Goal: Communication & Community: Answer question/provide support

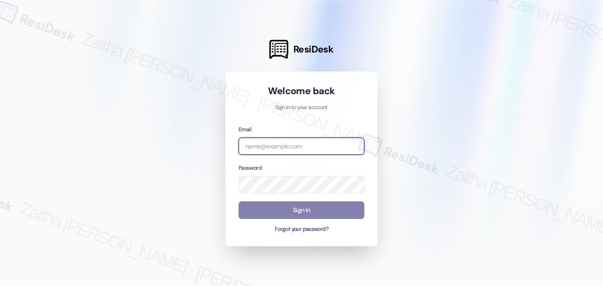
click at [295, 148] on input "email" at bounding box center [302, 147] width 126 height 18
type input "automated-surveys-[MEDICAL_DATA]_formerly_regency-zaitha.mae.[PERSON_NAME]@[MED…"
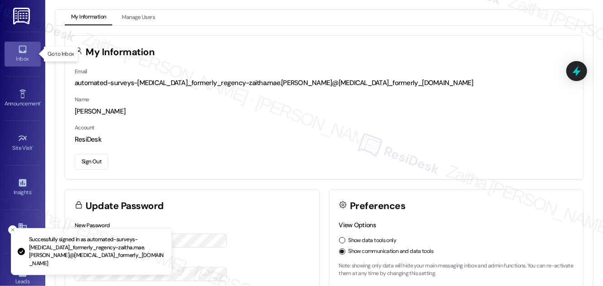
click at [12, 52] on link "Inbox" at bounding box center [23, 54] width 36 height 24
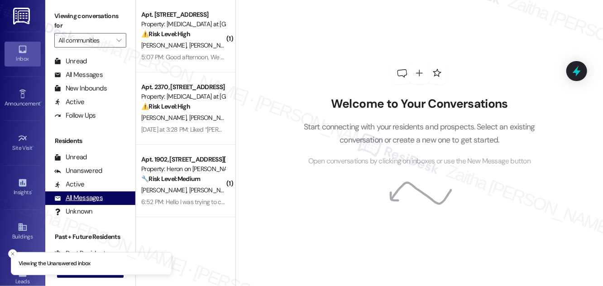
scroll to position [174, 0]
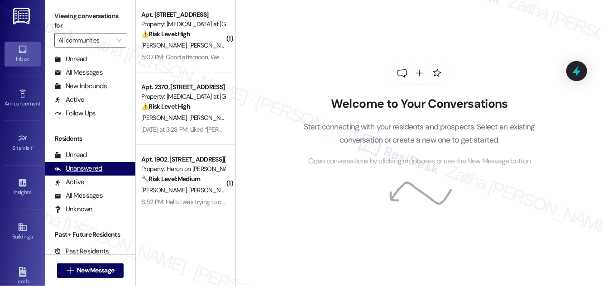
click at [78, 171] on div "Unanswered" at bounding box center [78, 169] width 48 height 10
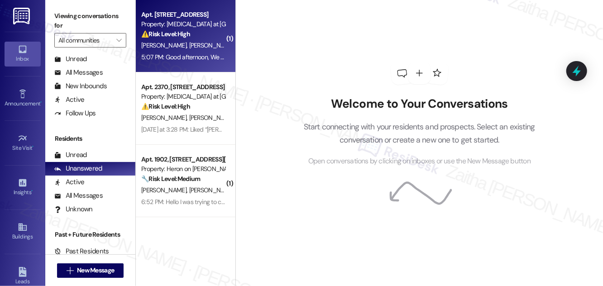
click at [203, 41] on div "[PERSON_NAME] [PERSON_NAME] [PERSON_NAME] [PERSON_NAME]" at bounding box center [183, 45] width 86 height 11
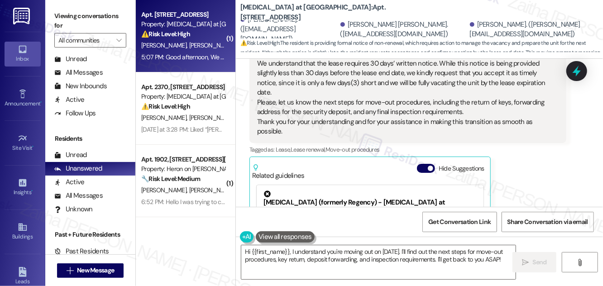
scroll to position [1390, 0]
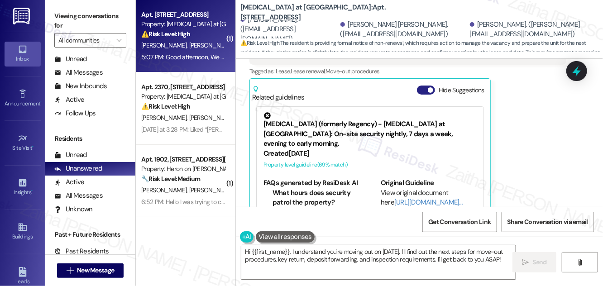
click at [420, 86] on button "Hide Suggestions" at bounding box center [426, 90] width 18 height 9
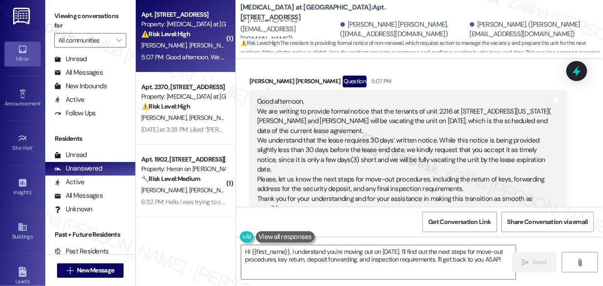
scroll to position [1276, 0]
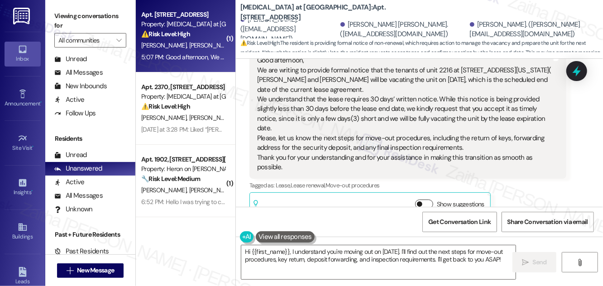
click at [432, 200] on button "Show suggestions" at bounding box center [424, 204] width 18 height 9
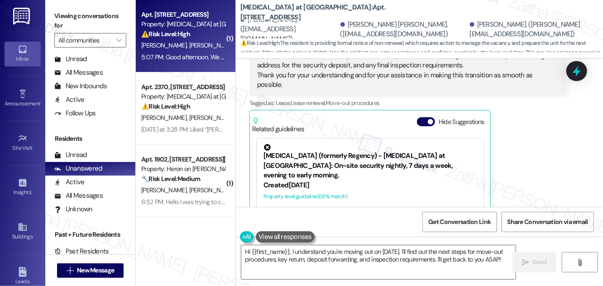
scroll to position [24, 0]
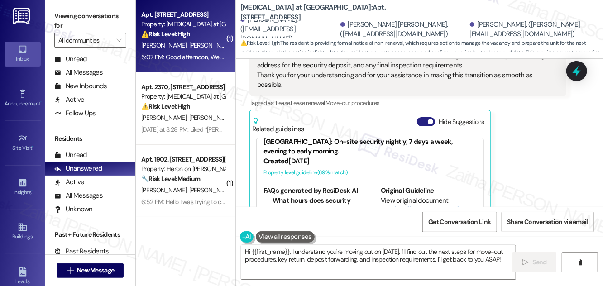
click at [420, 117] on button "Hide Suggestions" at bounding box center [426, 121] width 18 height 9
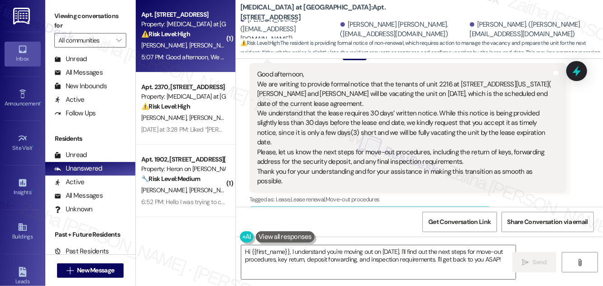
scroll to position [1276, 0]
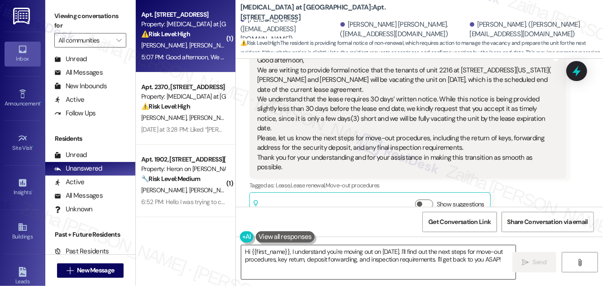
click at [434, 250] on textarea "Hi {{first_name}}, I understand you're moving out on [DATE]. I'll find out the …" at bounding box center [378, 262] width 274 height 34
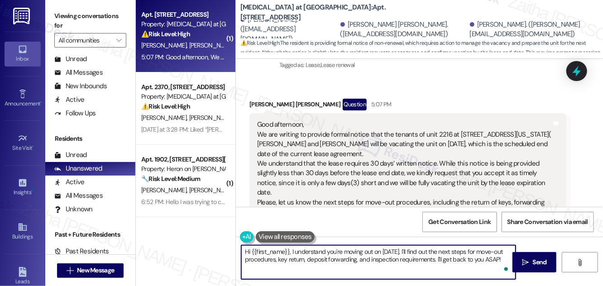
scroll to position [1194, 0]
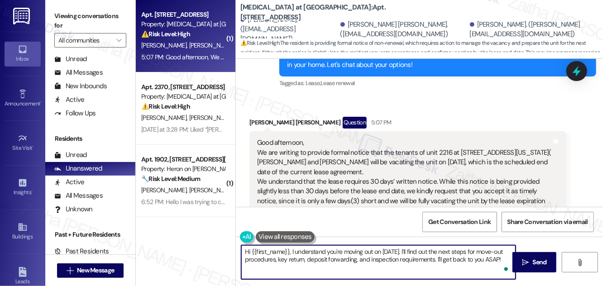
click at [260, 117] on div "[PERSON_NAME] [PERSON_NAME] Question 5:07 PM" at bounding box center [407, 124] width 317 height 14
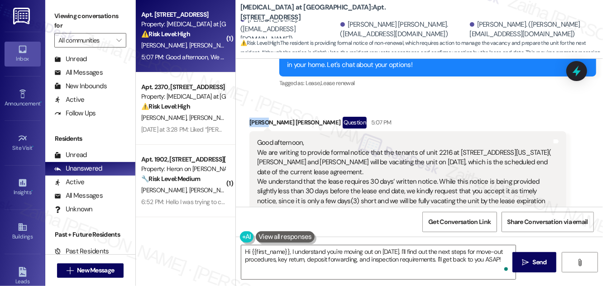
click at [260, 117] on div "[PERSON_NAME] [PERSON_NAME] Question 5:07 PM" at bounding box center [407, 124] width 317 height 14
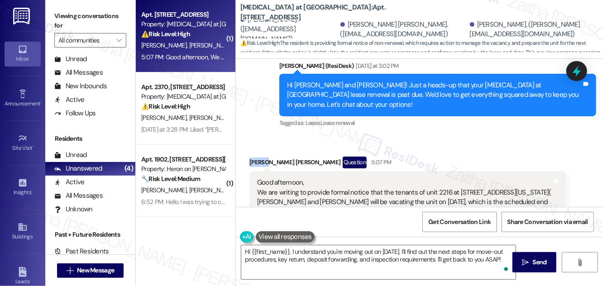
scroll to position [1153, 0]
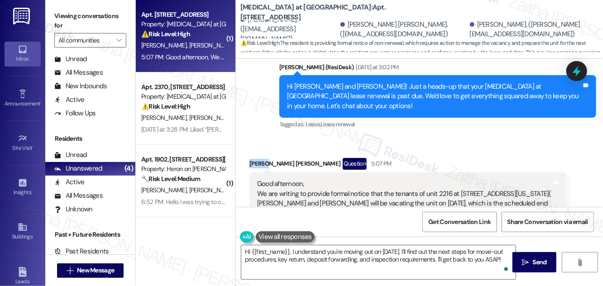
copy div "[PERSON_NAME]"
click at [278, 251] on textarea "Hi {{first_name}}, I understand you're moving out on [DATE]. I'll find out the …" at bounding box center [378, 262] width 274 height 34
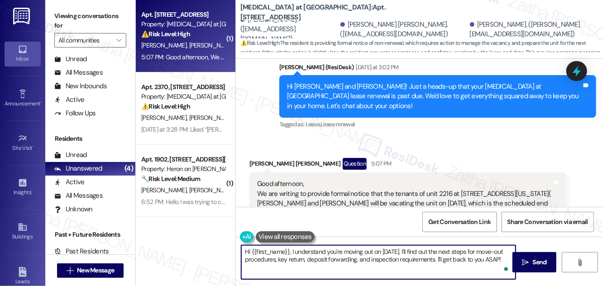
click at [278, 251] on textarea "Hi {{first_name}}, I understand you're moving out on [DATE]. I'll find out the …" at bounding box center [378, 262] width 274 height 34
paste textarea "[PERSON_NAME]"
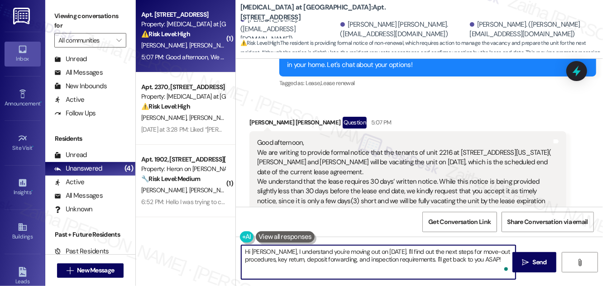
scroll to position [1276, 0]
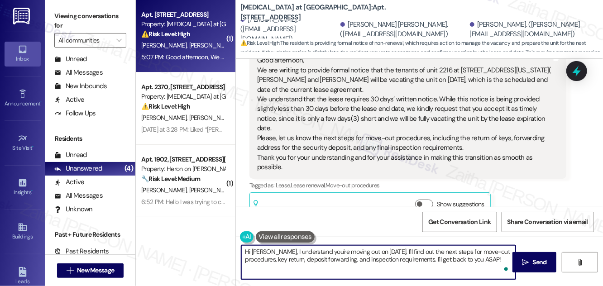
click at [498, 261] on textarea "Hi [PERSON_NAME], I understand you're moving out on [DATE]. I'll find out the n…" at bounding box center [378, 262] width 274 height 34
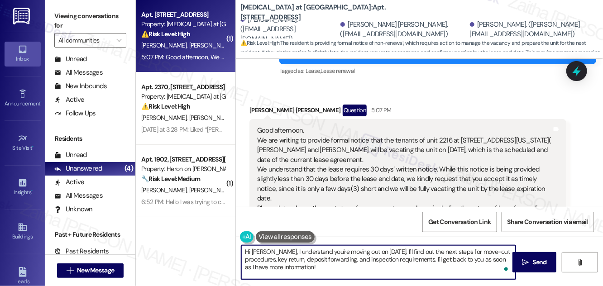
scroll to position [1235, 0]
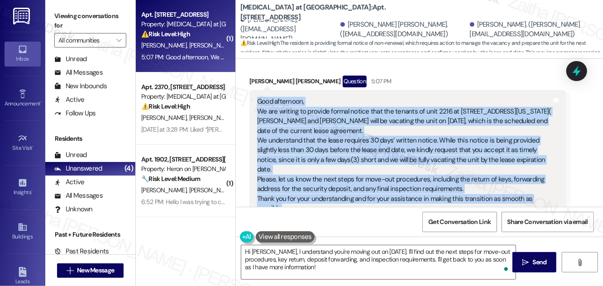
drag, startPoint x: 255, startPoint y: 78, endPoint x: 330, endPoint y: 199, distance: 141.5
click at [330, 199] on div "Good afternoon, We are writing to provide formal notice that the tenants of uni…" at bounding box center [407, 155] width 317 height 130
copy div "Good afternoon, We are writing to provide formal notice that the tenants of uni…"
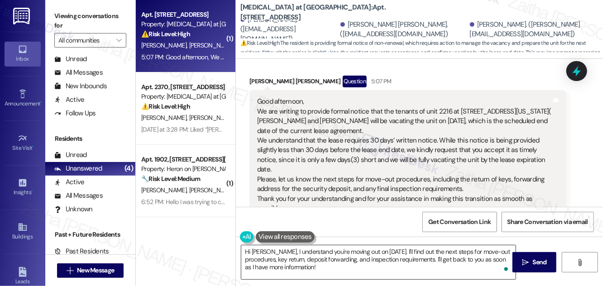
click at [302, 265] on textarea "Hi [PERSON_NAME], I understand you're moving out on [DATE]. I'll find out the n…" at bounding box center [378, 262] width 274 height 34
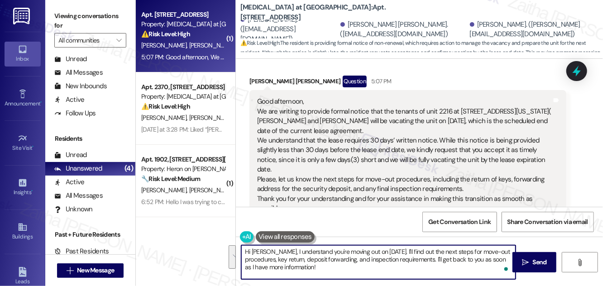
drag, startPoint x: 269, startPoint y: 250, endPoint x: 368, endPoint y: 260, distance: 99.7
click at [364, 266] on textarea "Hi [PERSON_NAME], I understand you're moving out on [DATE]. I'll find out the n…" at bounding box center [378, 262] width 274 height 34
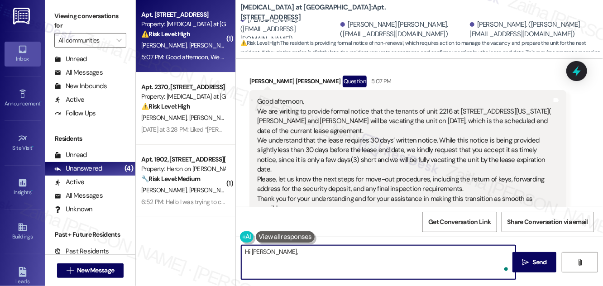
paste textarea "thank you for providing your notice. I’ve noted that you plan to vacate unit 22…"
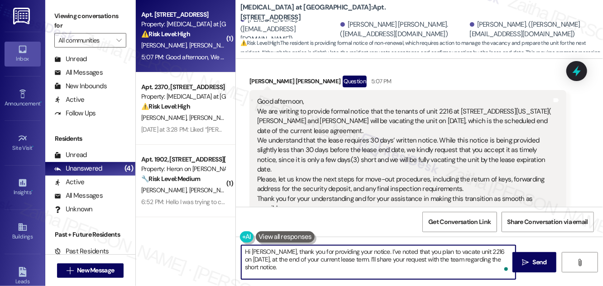
click at [296, 258] on textarea "Hi [PERSON_NAME], thank you for providing your notice. I’ve noted that you plan…" at bounding box center [378, 262] width 274 height 34
type textarea "Hi [PERSON_NAME], thank you for providing your notice. I’ve noted that you plan…"
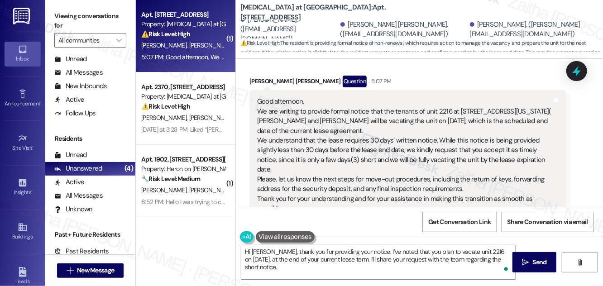
click at [292, 235] on button at bounding box center [285, 236] width 59 height 11
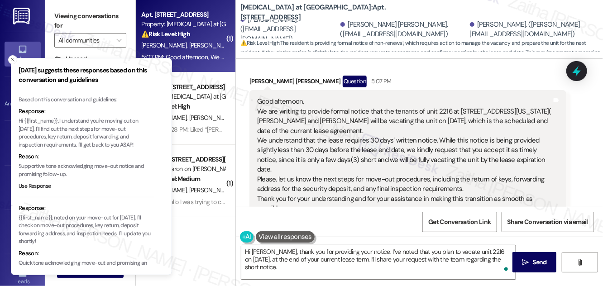
click at [67, 128] on p "Hi {{first_name}}, I understand you're moving out on [DATE]. I'll find out the …" at bounding box center [87, 133] width 136 height 32
drag, startPoint x: 67, startPoint y: 128, endPoint x: 118, endPoint y: 146, distance: 54.4
click at [118, 146] on p "Hi {{first_name}}, I understand you're moving out on [DATE]. I'll find out the …" at bounding box center [87, 133] width 136 height 32
copy p "I'll find out the next steps for move-out procedures, key return, deposit forwa…"
click at [13, 61] on icon "Close toast" at bounding box center [12, 59] width 5 height 5
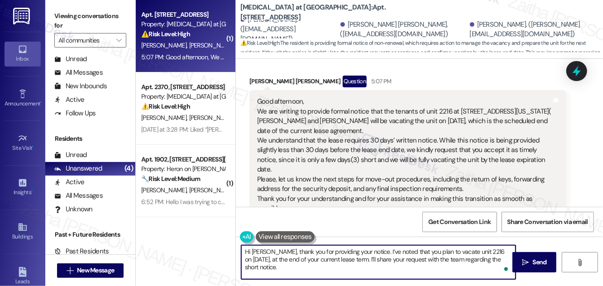
click at [321, 268] on textarea "Hi [PERSON_NAME], thank you for providing your notice. I’ve noted that you plan…" at bounding box center [378, 262] width 274 height 34
paste textarea "I'll find out the next steps for move-out procedures, key return, deposit forwa…"
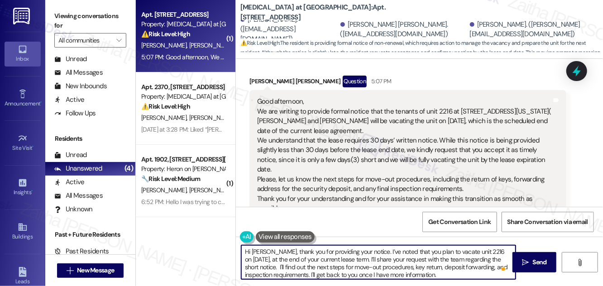
click at [317, 265] on textarea "Hi [PERSON_NAME], thank you for providing your notice. I’ve noted that you plan…" at bounding box center [378, 262] width 274 height 34
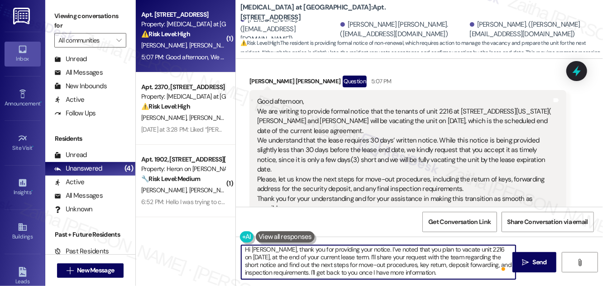
click at [394, 264] on textarea "Hi [PERSON_NAME], thank you for providing your notice. I’ve noted that you plan…" at bounding box center [378, 262] width 274 height 34
type textarea "Hi [PERSON_NAME], thank you for providing your notice. I’ve noted that you plan…"
click at [526, 260] on icon "" at bounding box center [525, 262] width 7 height 7
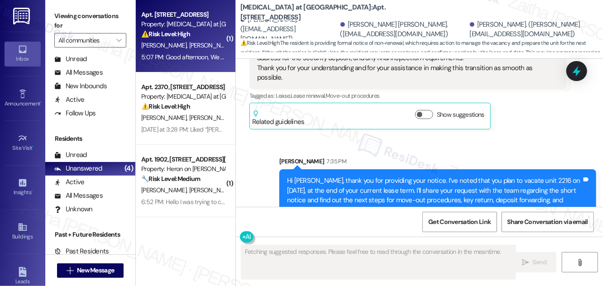
scroll to position [1369, 0]
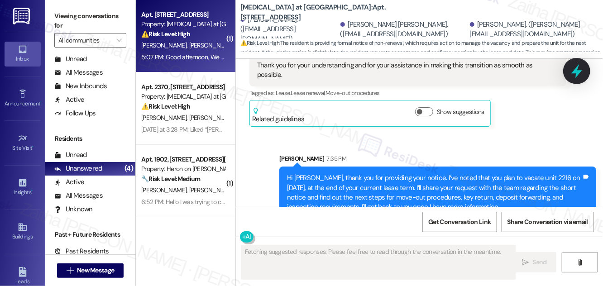
click at [582, 71] on icon at bounding box center [576, 71] width 11 height 14
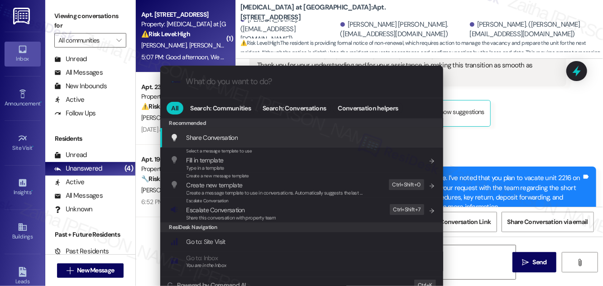
click at [194, 211] on span "Escalate Conversation" at bounding box center [216, 210] width 58 height 8
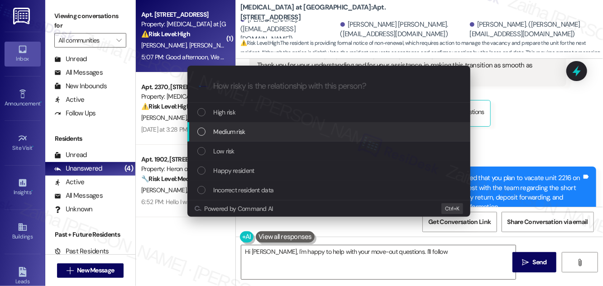
click at [223, 130] on span "Medium risk" at bounding box center [230, 132] width 32 height 10
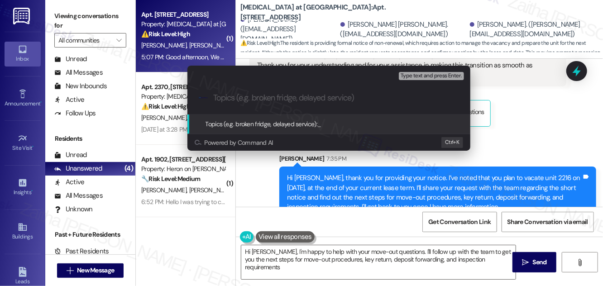
type textarea "Hi [PERSON_NAME], I'm happy to help with your move-out questions. I'll follow u…"
paste input "Resident Move-Out Notice – Unit 2216"
drag, startPoint x: 308, startPoint y: 96, endPoint x: 362, endPoint y: 96, distance: 54.3
click at [362, 96] on input "Resident Move-Out Notice – Unit 2216" at bounding box center [332, 98] width 239 height 10
type input "Resident Move-Out Notice"
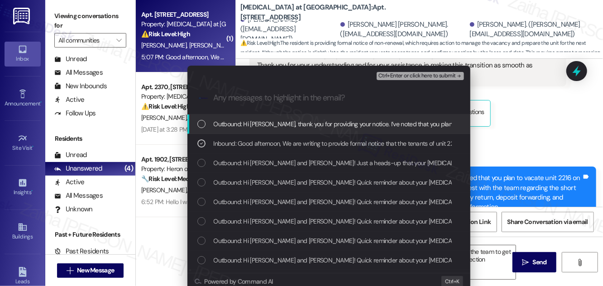
click at [400, 79] on button "Ctrl+Enter or click here to submit" at bounding box center [420, 76] width 87 height 8
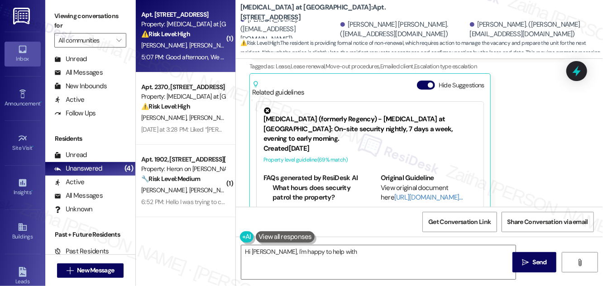
scroll to position [1390, 0]
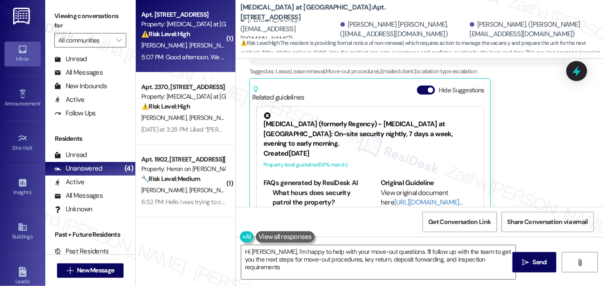
type textarea "Hi [PERSON_NAME], I'm happy to help with your move-out questions. I'll follow u…"
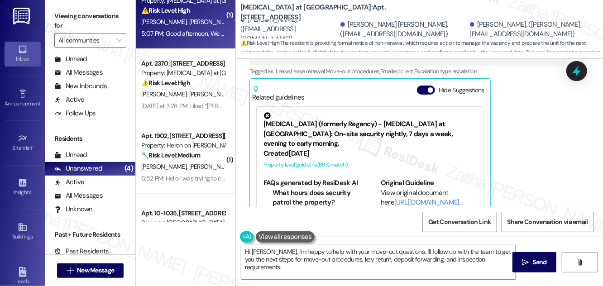
scroll to position [67, 0]
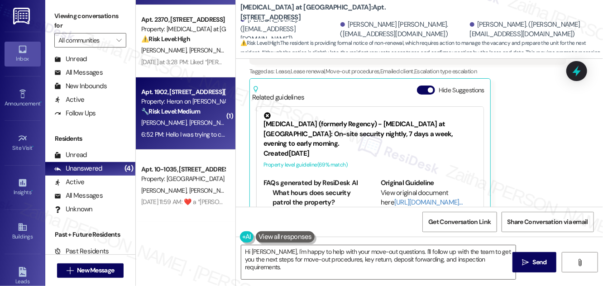
click at [208, 117] on div "[PERSON_NAME] [PERSON_NAME]" at bounding box center [183, 122] width 86 height 11
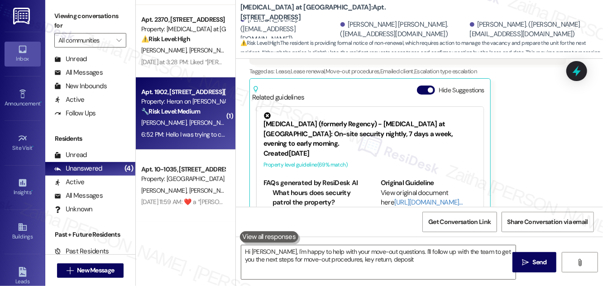
type textarea "Hi [PERSON_NAME], I'm happy to help with your move-out questions. I'll follow u…"
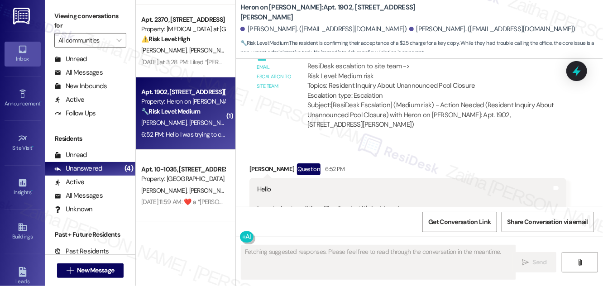
scroll to position [1976, 0]
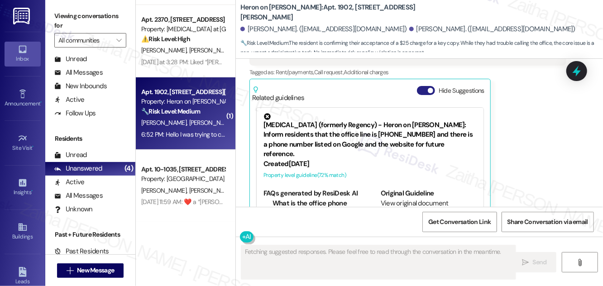
click at [419, 86] on button "Hide Suggestions" at bounding box center [426, 90] width 18 height 9
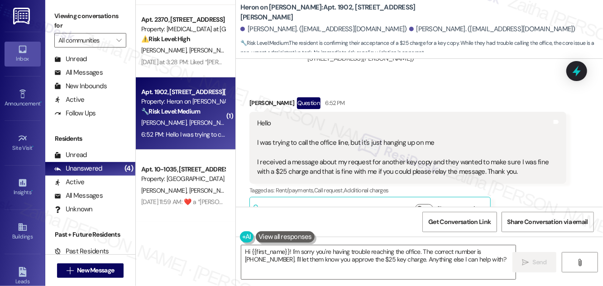
scroll to position [1862, 0]
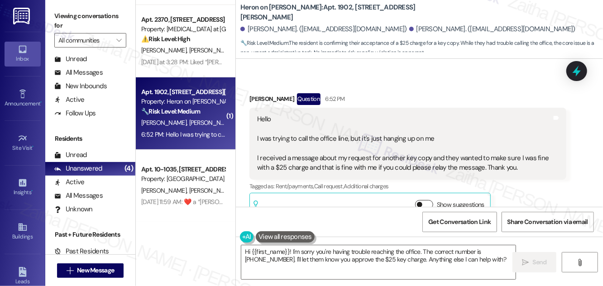
click at [426, 200] on button "Show suggestions" at bounding box center [424, 204] width 18 height 9
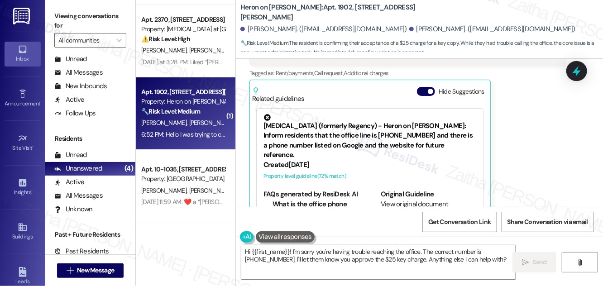
scroll to position [1977, 0]
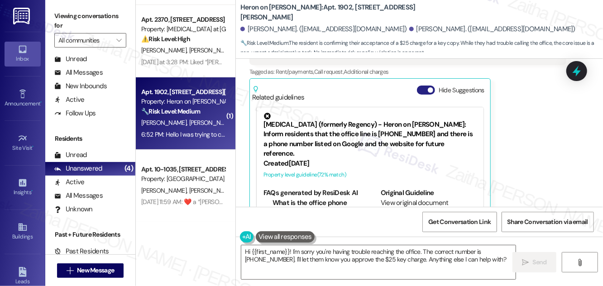
click at [421, 86] on button "Hide Suggestions" at bounding box center [426, 90] width 18 height 9
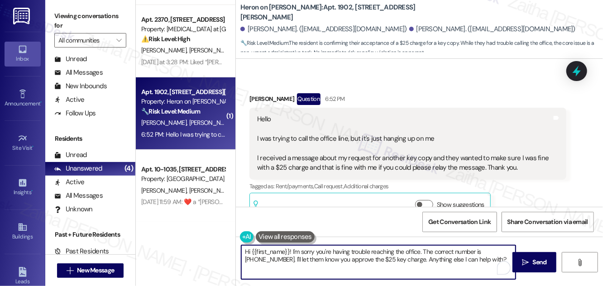
click at [479, 259] on textarea "Hi {{first_name}}! I'm sorry you're having trouble reaching the office. The cor…" at bounding box center [378, 262] width 274 height 34
drag, startPoint x: 423, startPoint y: 249, endPoint x: 454, endPoint y: 249, distance: 30.3
click at [454, 249] on textarea "Hi {{first_name}}! I'm sorry you're having trouble reaching the office. The cor…" at bounding box center [378, 262] width 274 height 34
click at [472, 248] on textarea "Hi {{first_name}}! I'm sorry you're having trouble reaching the office. Is this…" at bounding box center [378, 262] width 274 height 34
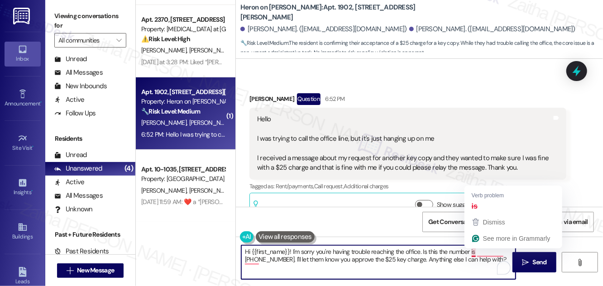
click at [474, 248] on textarea "Hi {{first_name}}! I'm sorry you're having trouble reaching the office. Is this…" at bounding box center [378, 262] width 274 height 34
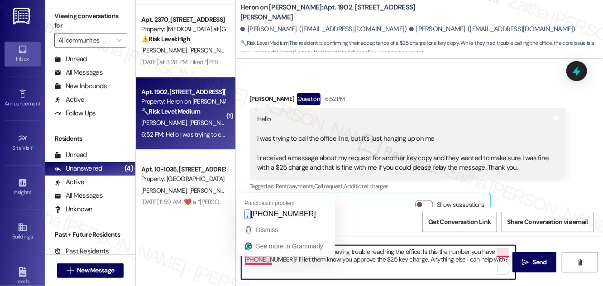
click at [260, 258] on textarea "Hi {{first_name}}! I'm sorry you're having trouble reaching the office. Is this…" at bounding box center [378, 262] width 274 height 34
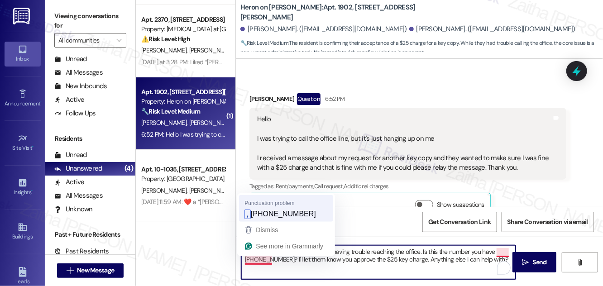
type textarea "Hi {{first_name}}! I'm sorry you're having trouble reaching the office. Is this…"
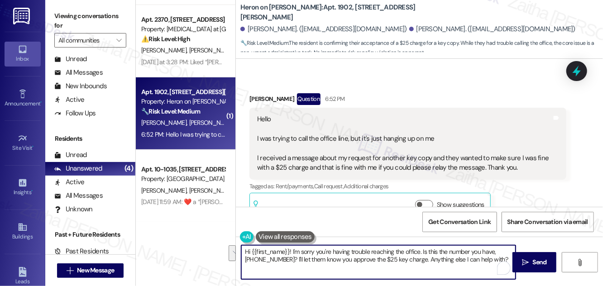
drag, startPoint x: 244, startPoint y: 251, endPoint x: 487, endPoint y: 260, distance: 242.8
click at [487, 260] on textarea "Hi {{first_name}}! I'm sorry you're having trouble reaching the office. Is this…" at bounding box center [378, 262] width 274 height 34
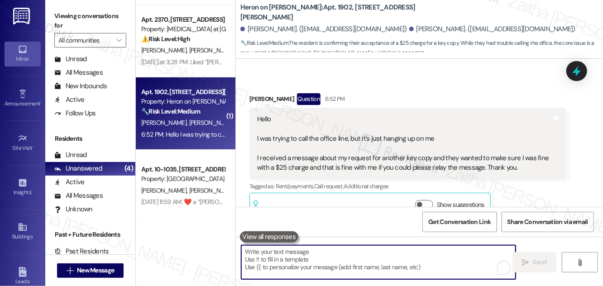
paste textarea "Hi {{first_name}}! I’m sorry you’ve had trouble reaching the office. Is this th…"
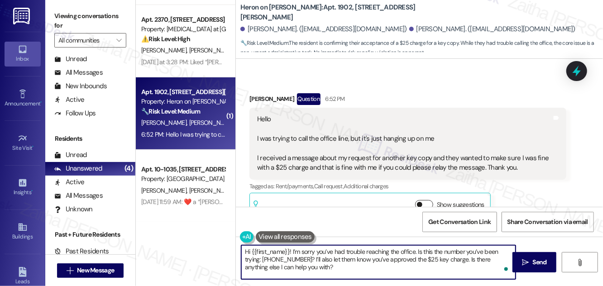
type textarea "Hi {{first_name}}! I’m sorry you’ve had trouble reaching the office. Is this th…"
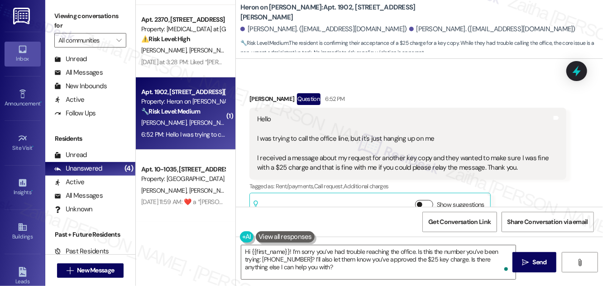
click at [433, 200] on button "Show suggestions" at bounding box center [424, 204] width 18 height 9
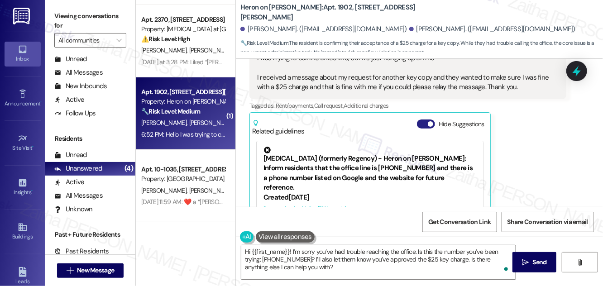
scroll to position [1945, 0]
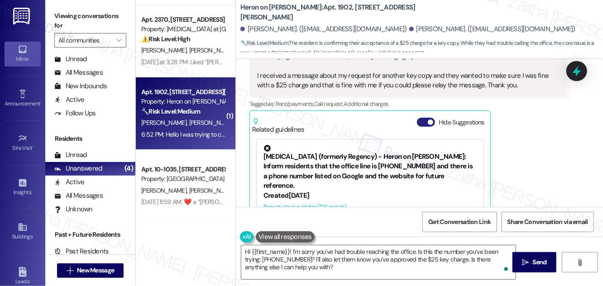
click at [424, 118] on button "Hide Suggestions" at bounding box center [426, 122] width 18 height 9
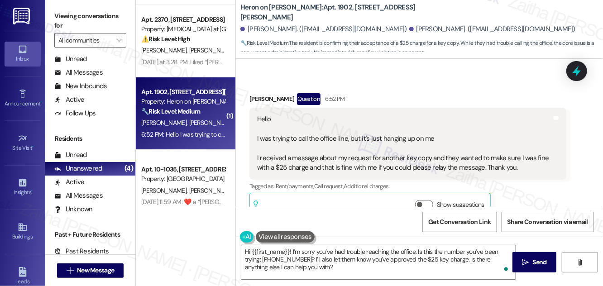
click at [427, 196] on div "Related guidelines Show suggestions" at bounding box center [370, 206] width 236 height 21
click at [426, 200] on button "Show suggestions" at bounding box center [424, 204] width 18 height 9
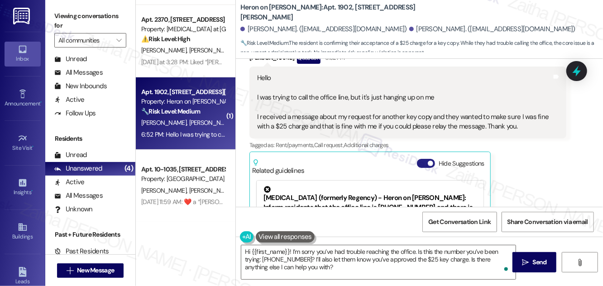
click at [424, 159] on button "Hide Suggestions" at bounding box center [426, 163] width 18 height 9
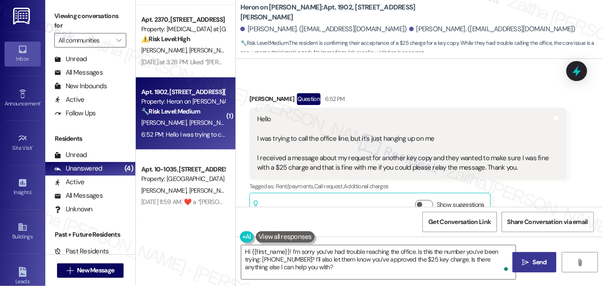
click at [529, 260] on icon "" at bounding box center [525, 262] width 7 height 7
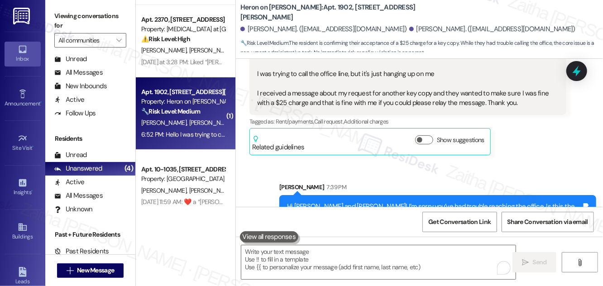
scroll to position [1945, 0]
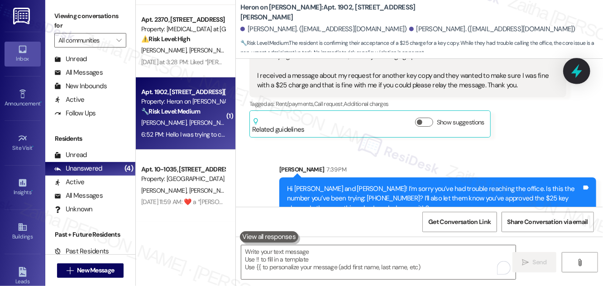
click at [573, 70] on icon at bounding box center [576, 70] width 15 height 15
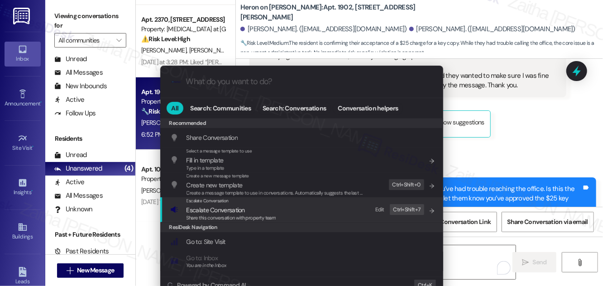
click at [211, 211] on span "Escalate Conversation" at bounding box center [216, 210] width 58 height 8
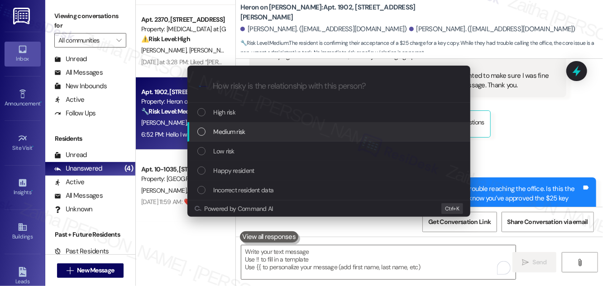
click at [237, 129] on span "Medium risk" at bounding box center [230, 132] width 32 height 10
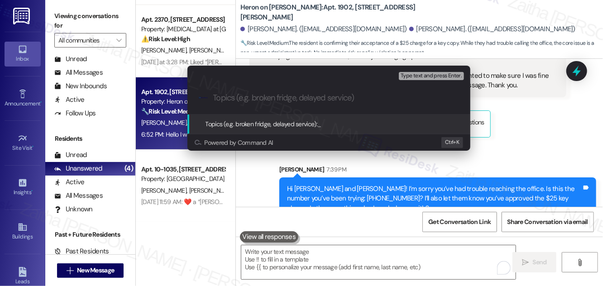
paste input "Resident Approval: $25 Key Charge"
type input "Resident Approval: $25 Key Charge"
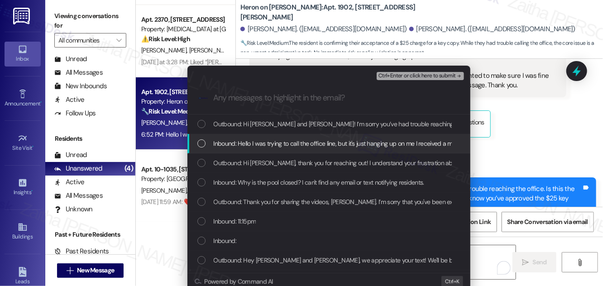
click at [281, 144] on span "Inbound: Hello I was trying to call the office line, but it's just hanging up o…" at bounding box center [571, 144] width 714 height 10
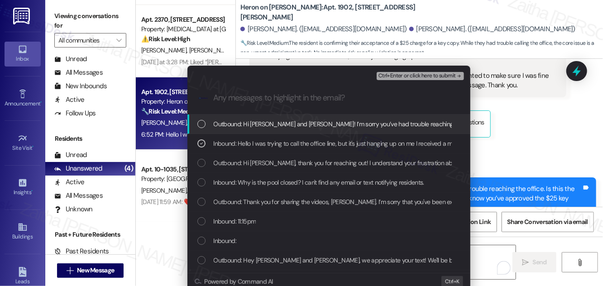
click at [401, 77] on span "Ctrl+Enter or click here to submit" at bounding box center [416, 76] width 77 height 6
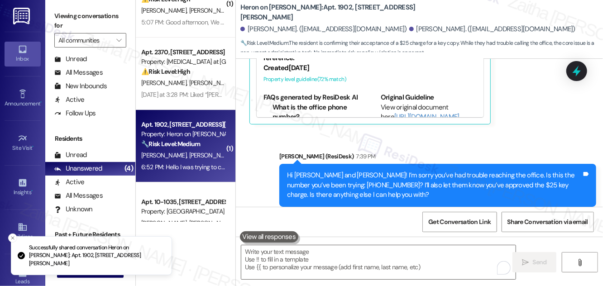
scroll to position [0, 0]
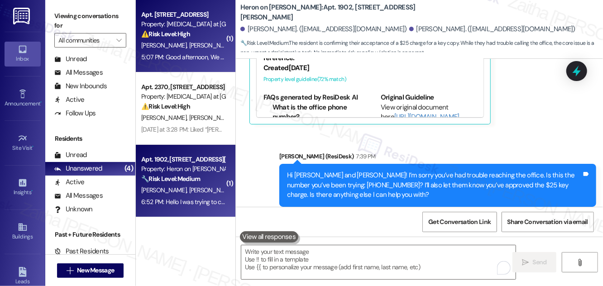
click at [210, 27] on div "Property: [MEDICAL_DATA] at [GEOGRAPHIC_DATA]" at bounding box center [183, 24] width 84 height 10
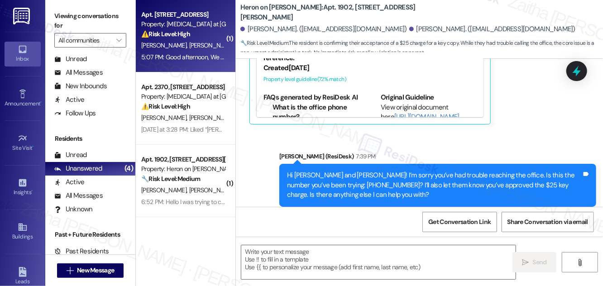
type textarea "Fetching suggested responses. Please feel free to read through the conversation…"
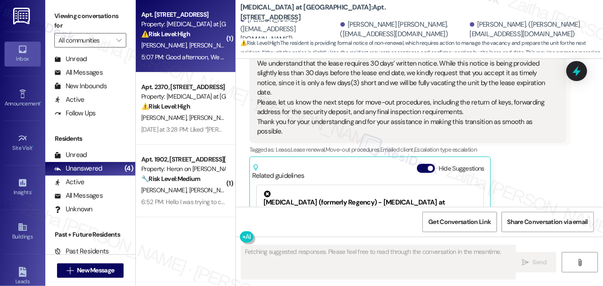
scroll to position [1390, 0]
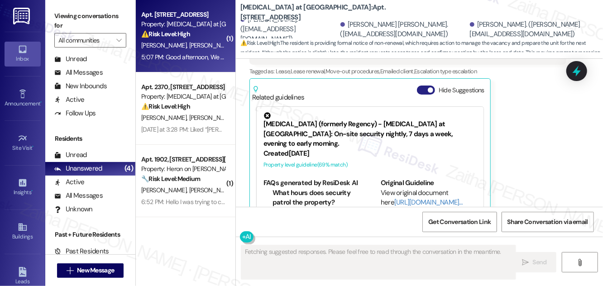
click at [422, 86] on button "Hide Suggestions" at bounding box center [426, 90] width 18 height 9
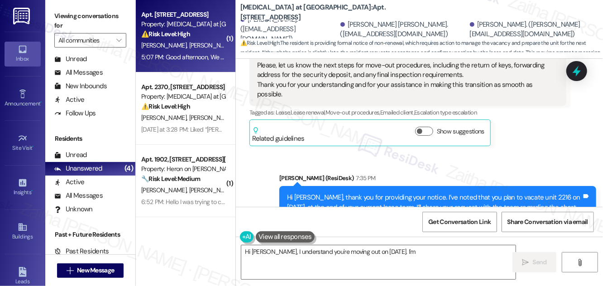
scroll to position [1493, 0]
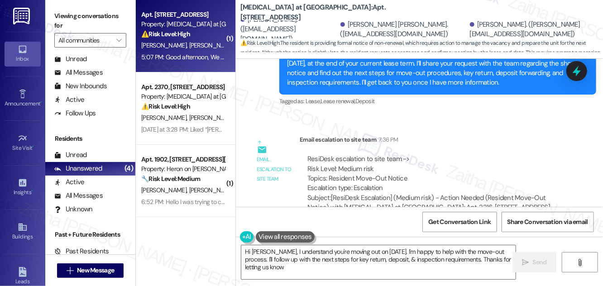
type textarea "Hi [PERSON_NAME], I understand you're moving out on [DATE]. I'm happy to help w…"
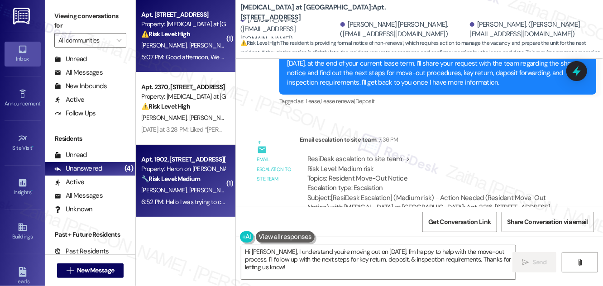
click at [189, 198] on div "6:52 PM: Hello I was trying to call the office line, but it's just hanging up o…" at bounding box center [498, 202] width 714 height 8
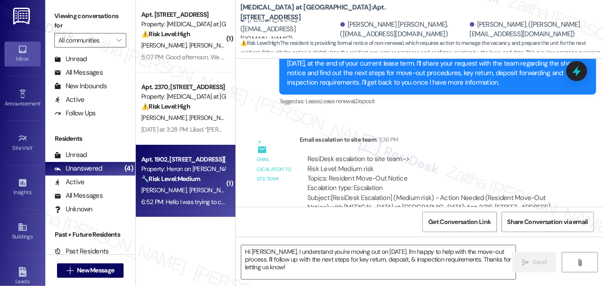
type textarea "Fetching suggested responses. Please feel free to read through the conversation…"
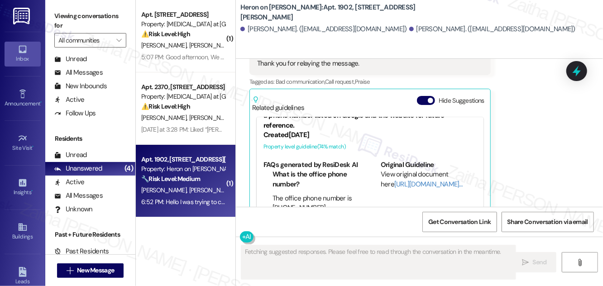
scroll to position [92, 0]
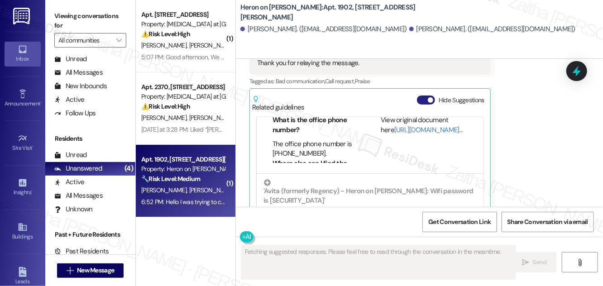
click at [420, 96] on button "Hide Suggestions" at bounding box center [426, 100] width 18 height 9
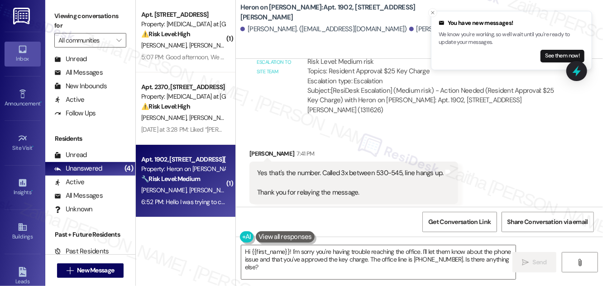
scroll to position [2192, 0]
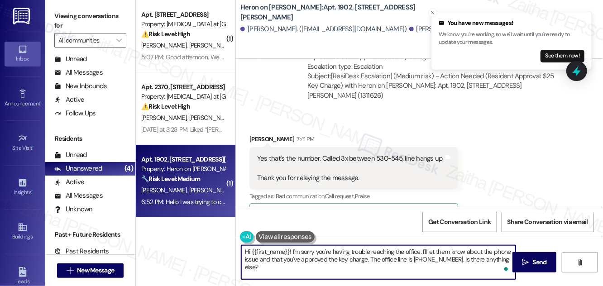
drag, startPoint x: 247, startPoint y: 253, endPoint x: 507, endPoint y: 263, distance: 260.5
click at [507, 263] on div "Hi {{first_name}}! I'm sorry you're having trouble reaching the office. I'll le…" at bounding box center [378, 262] width 275 height 35
type textarea "H"
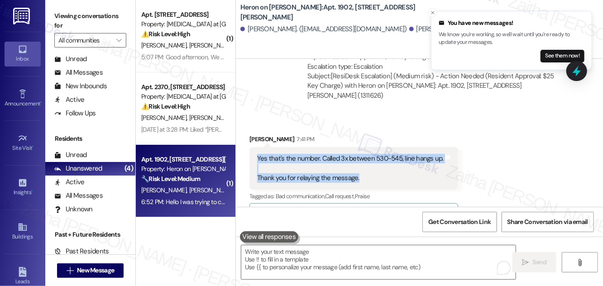
drag, startPoint x: 258, startPoint y: 125, endPoint x: 369, endPoint y: 152, distance: 114.5
click at [369, 154] on div "Yes that's the number. Called 3x between 530-545, line hangs up. Thank you for …" at bounding box center [350, 168] width 187 height 29
copy div "Yes that's the number. Called 3x between 530-545, line hangs up. Thank you for …"
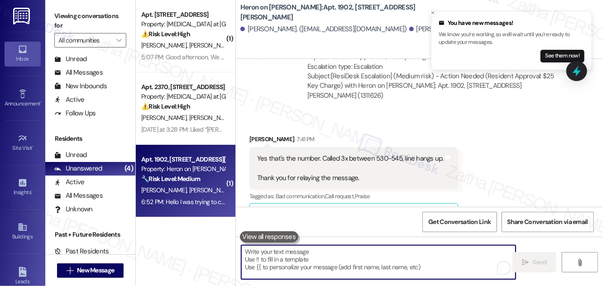
click at [298, 255] on textarea "To enrich screen reader interactions, please activate Accessibility in Grammarl…" at bounding box center [378, 262] width 274 height 34
paste textarea "Thank you for confirming"
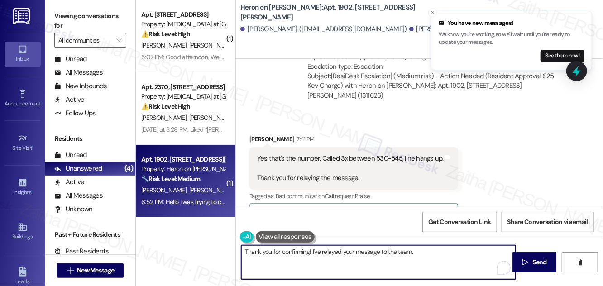
drag, startPoint x: 435, startPoint y: 10, endPoint x: 434, endPoint y: 15, distance: 6.0
click at [435, 10] on icon "Close toast" at bounding box center [432, 12] width 5 height 5
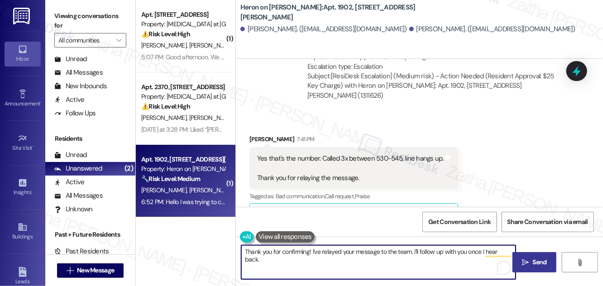
type textarea "Thank you for confirming! I've relayed your message to the team. I'll follow up…"
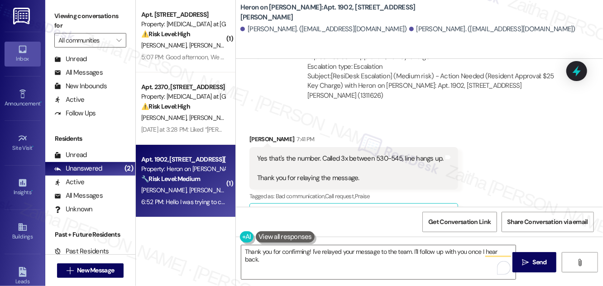
drag, startPoint x: 534, startPoint y: 258, endPoint x: 532, endPoint y: 250, distance: 8.3
click at [534, 258] on span "Send" at bounding box center [540, 263] width 14 height 10
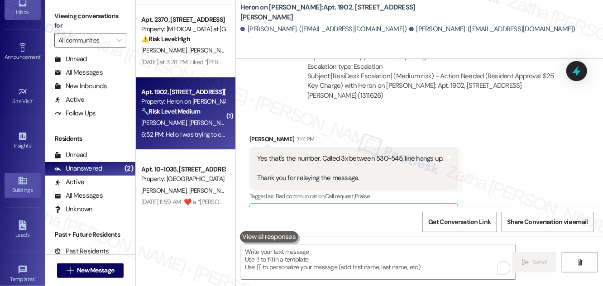
scroll to position [142, 0]
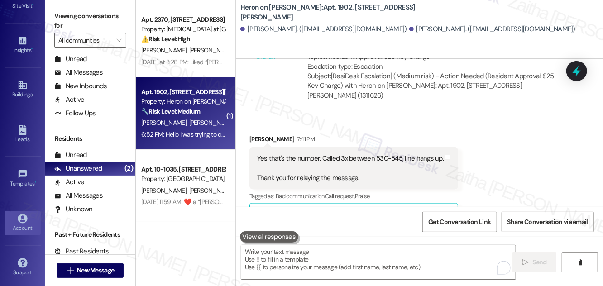
click at [27, 219] on link "Account" at bounding box center [23, 223] width 36 height 24
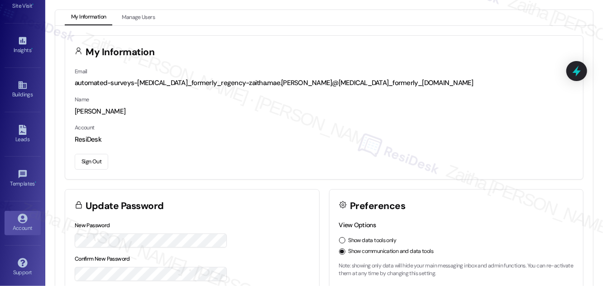
click at [89, 159] on button "Sign Out" at bounding box center [91, 162] width 33 height 16
